Goal: Task Accomplishment & Management: Use online tool/utility

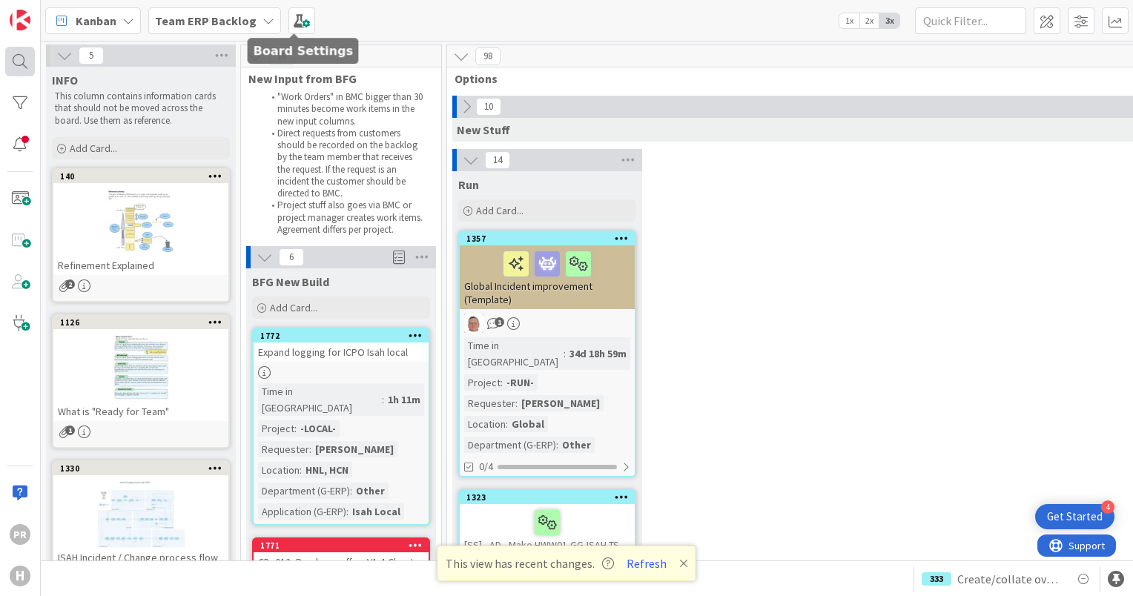
scroll to position [11865, 251]
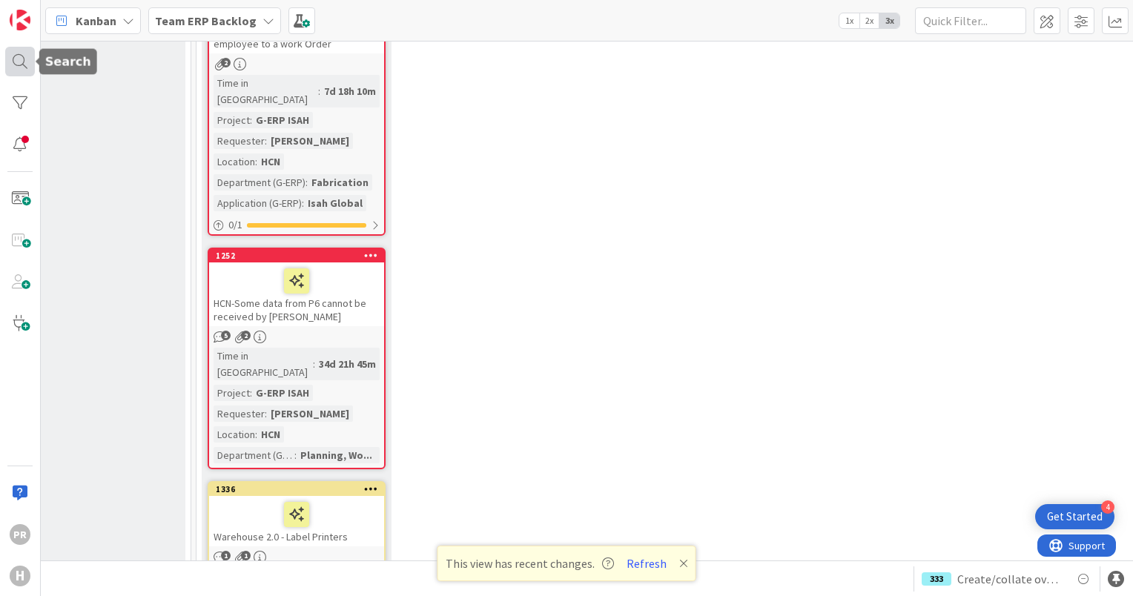
click at [27, 53] on div at bounding box center [20, 62] width 30 height 30
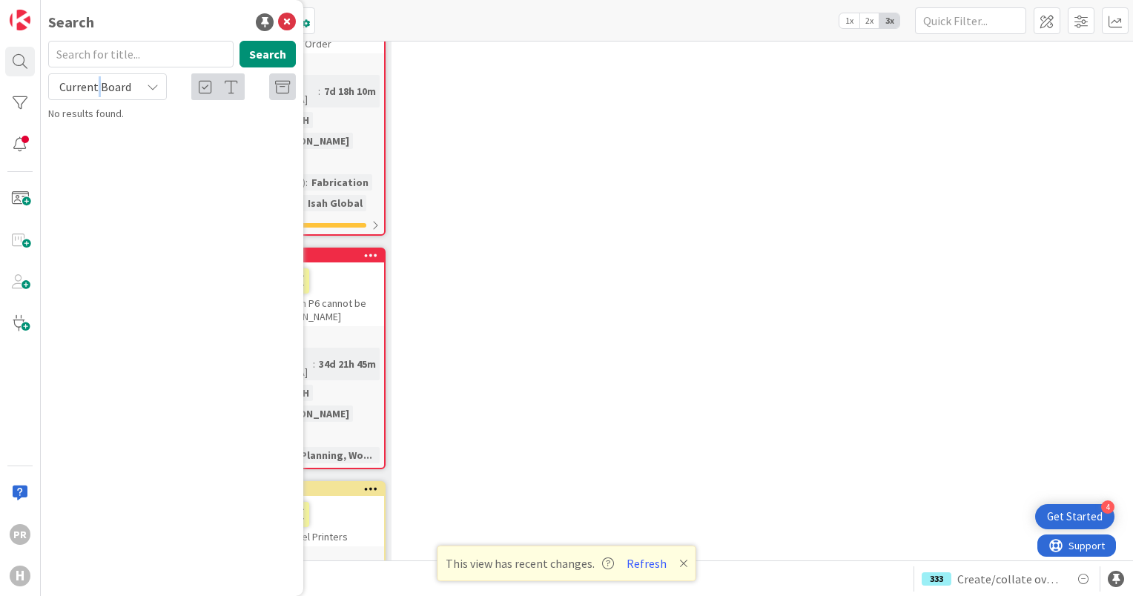
click at [98, 83] on span "Current Board" at bounding box center [95, 86] width 72 height 15
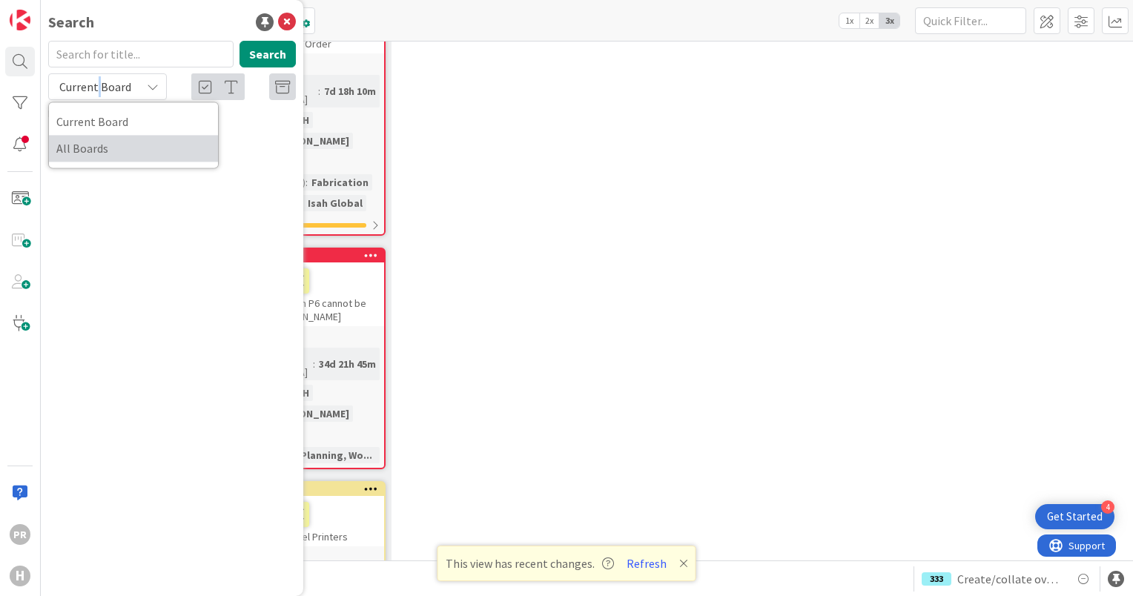
click at [108, 145] on span "All Boards" at bounding box center [133, 148] width 154 height 22
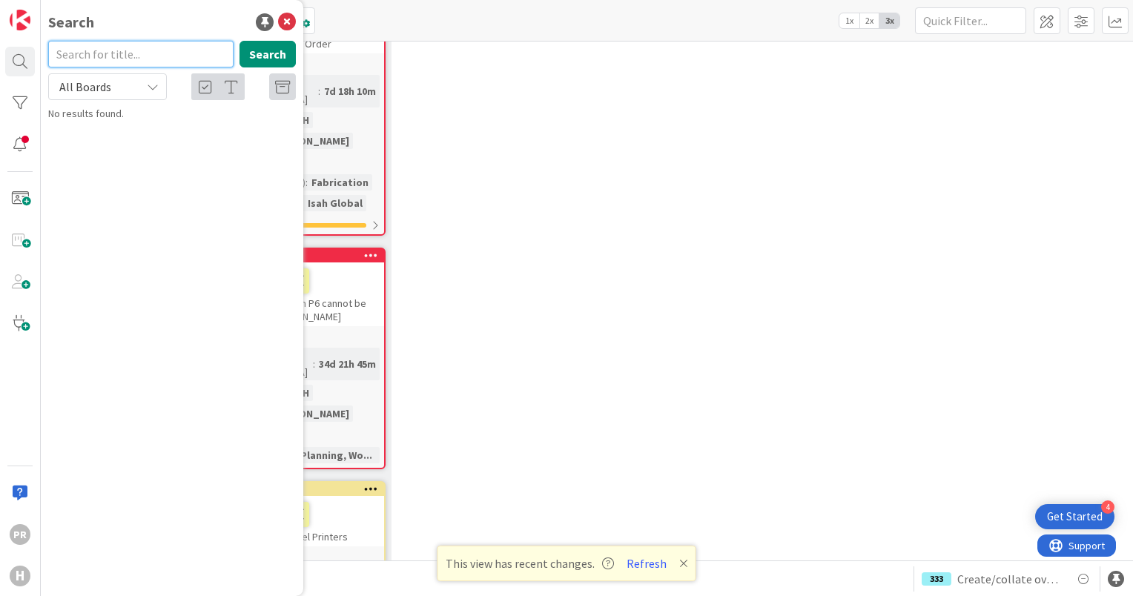
click at [89, 42] on input "text" at bounding box center [140, 54] width 185 height 27
type input "1644"
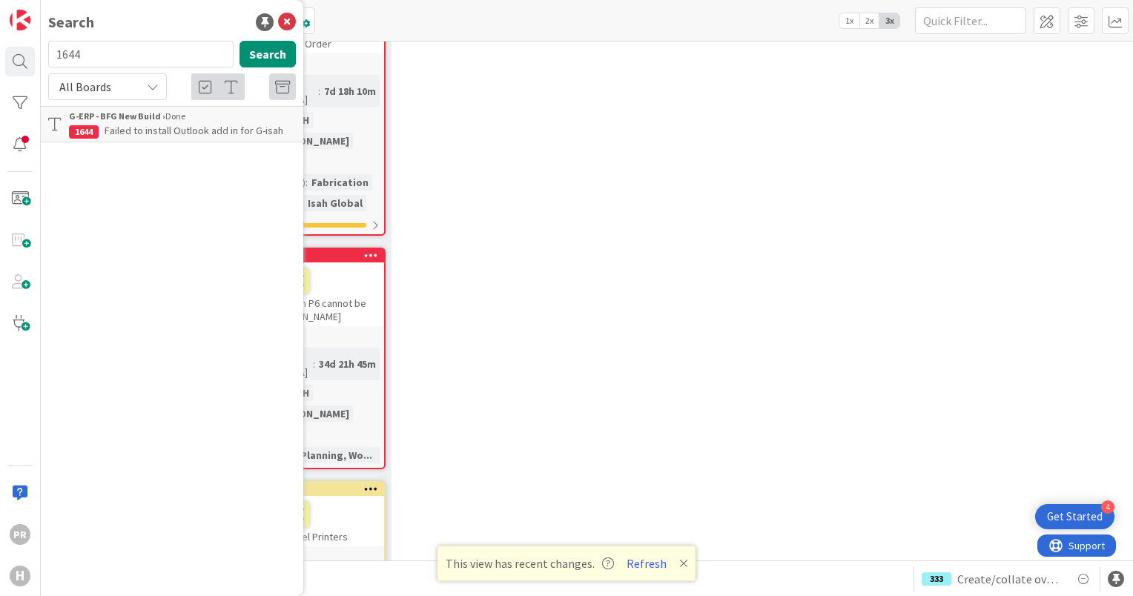
click at [135, 137] on p "Failed to install Outlook add in for G-isah" at bounding box center [182, 131] width 227 height 16
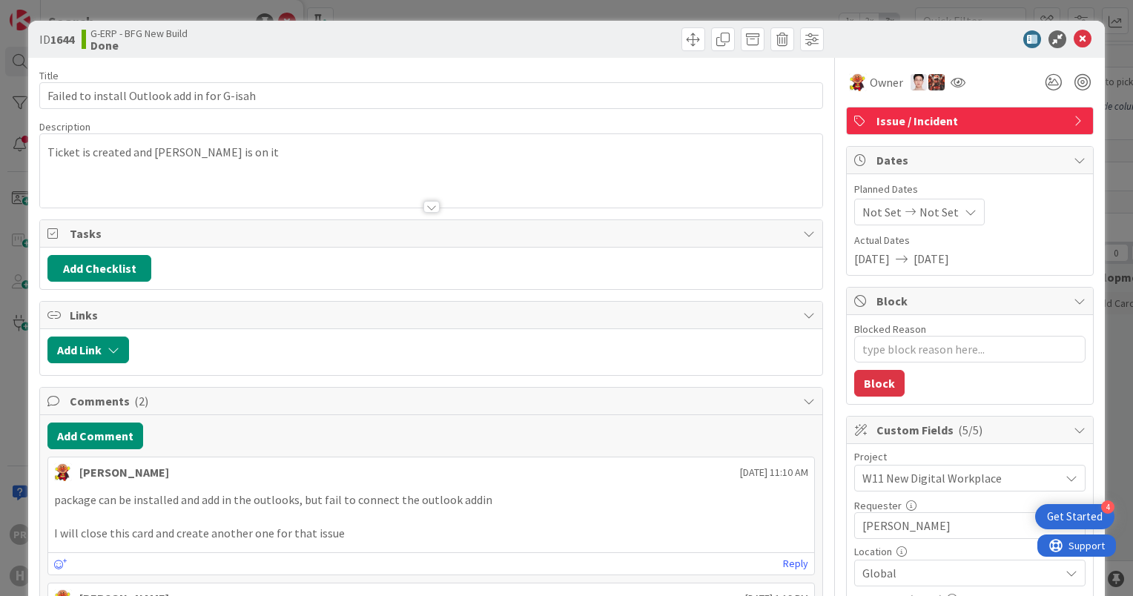
type textarea "x"
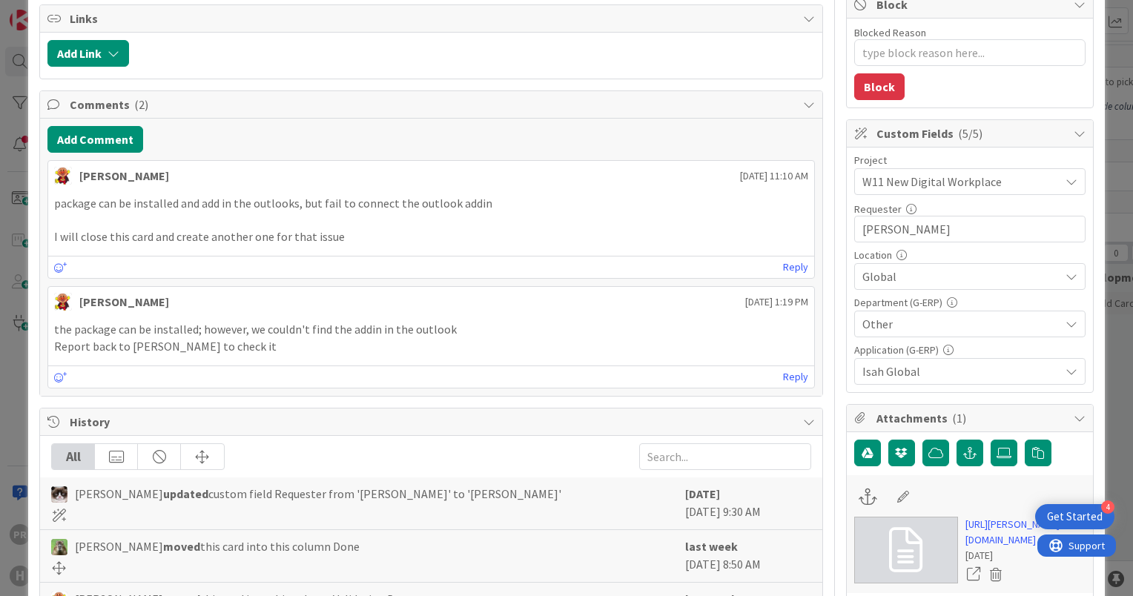
scroll to position [148, 0]
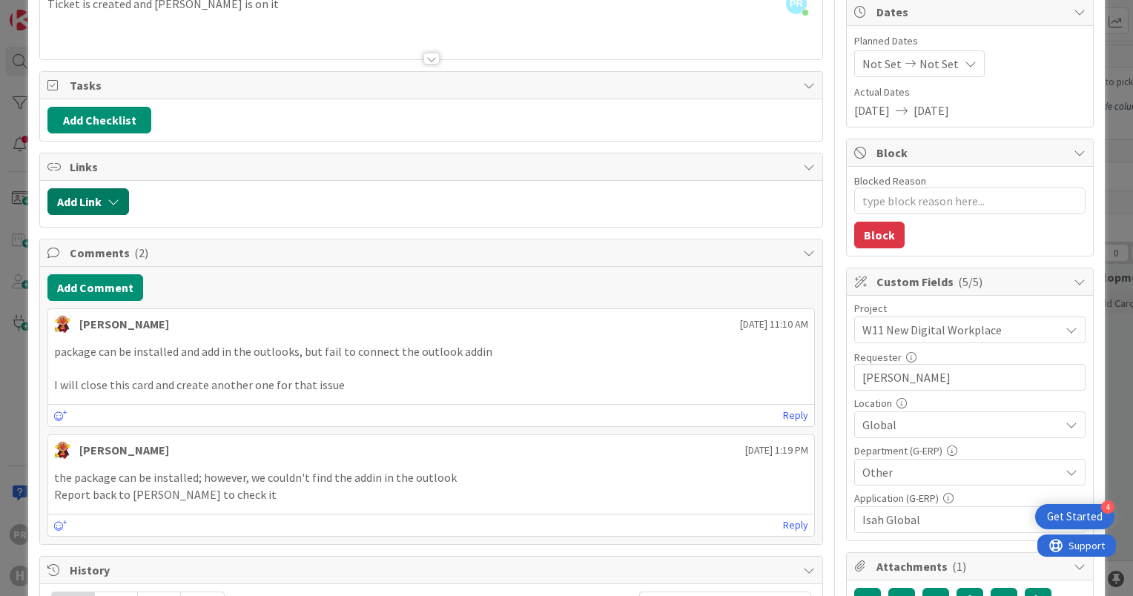
click at [119, 205] on button "Add Link" at bounding box center [88, 201] width 82 height 27
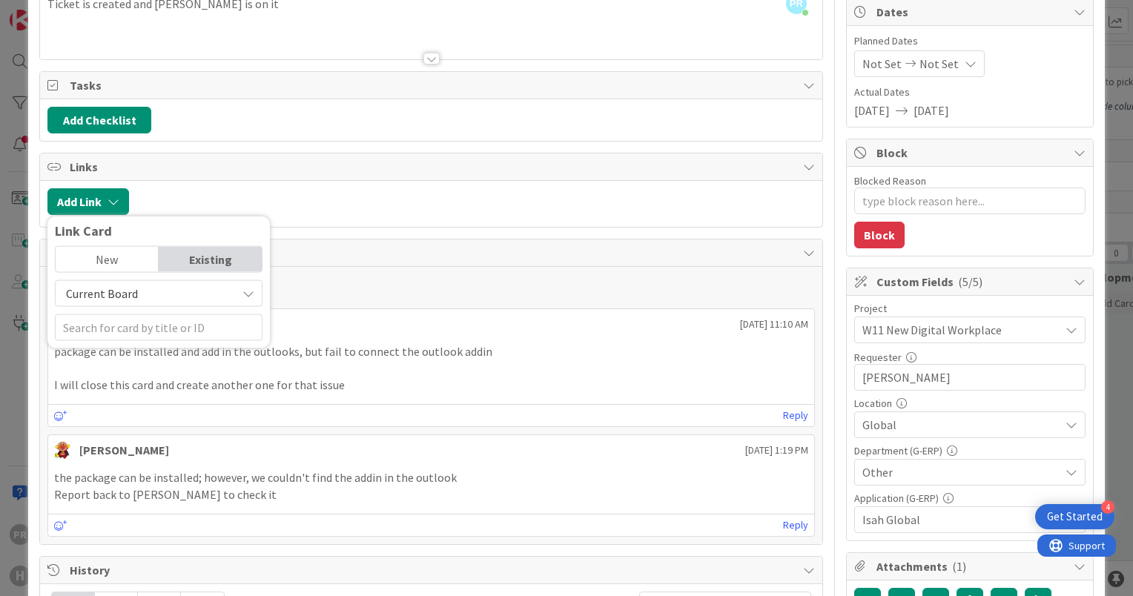
click at [230, 192] on div at bounding box center [475, 201] width 679 height 27
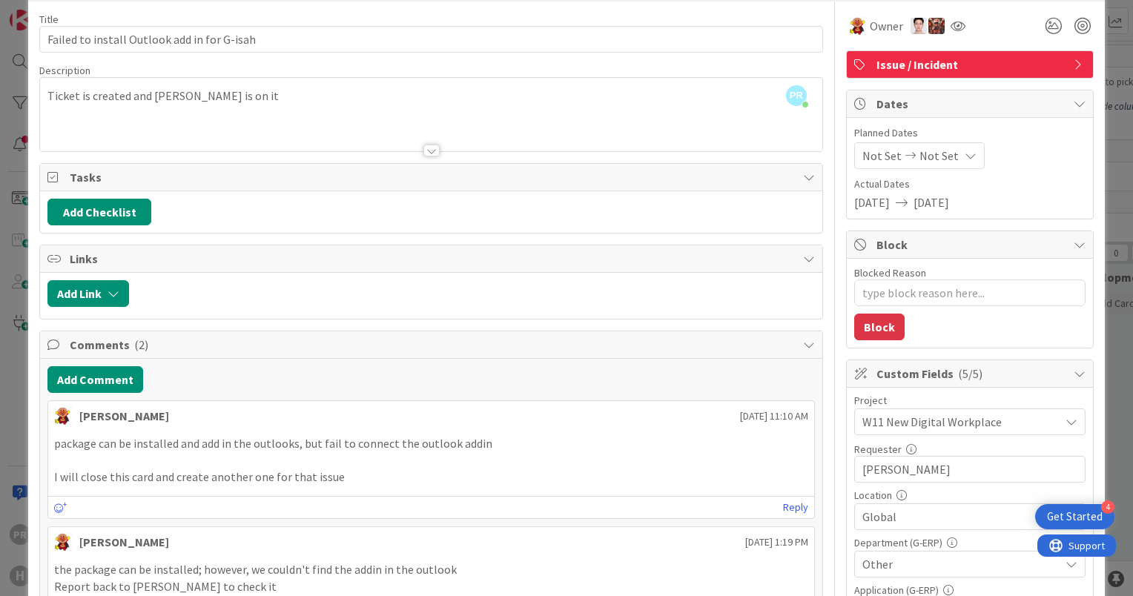
scroll to position [0, 0]
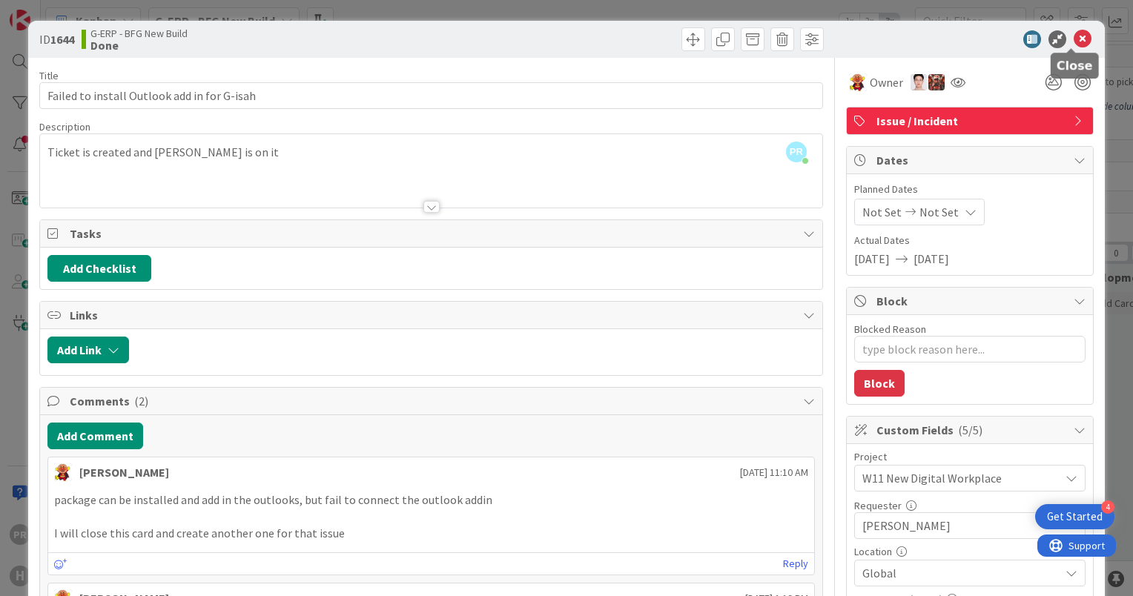
click at [1074, 41] on icon at bounding box center [1083, 39] width 18 height 18
